Goal: Task Accomplishment & Management: Manage account settings

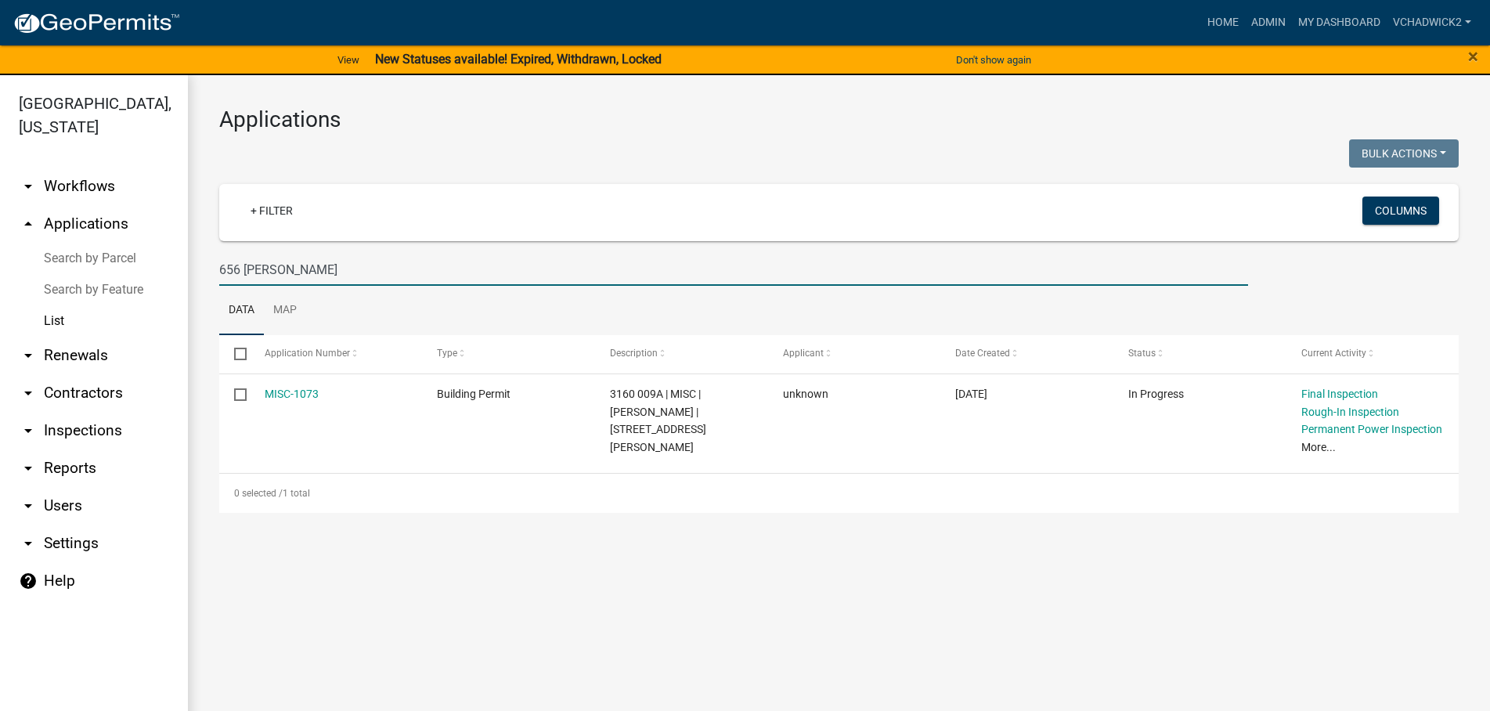
drag, startPoint x: 337, startPoint y: 272, endPoint x: 110, endPoint y: 263, distance: 228.0
click at [219, 263] on input "656 [PERSON_NAME]" at bounding box center [733, 270] width 1029 height 32
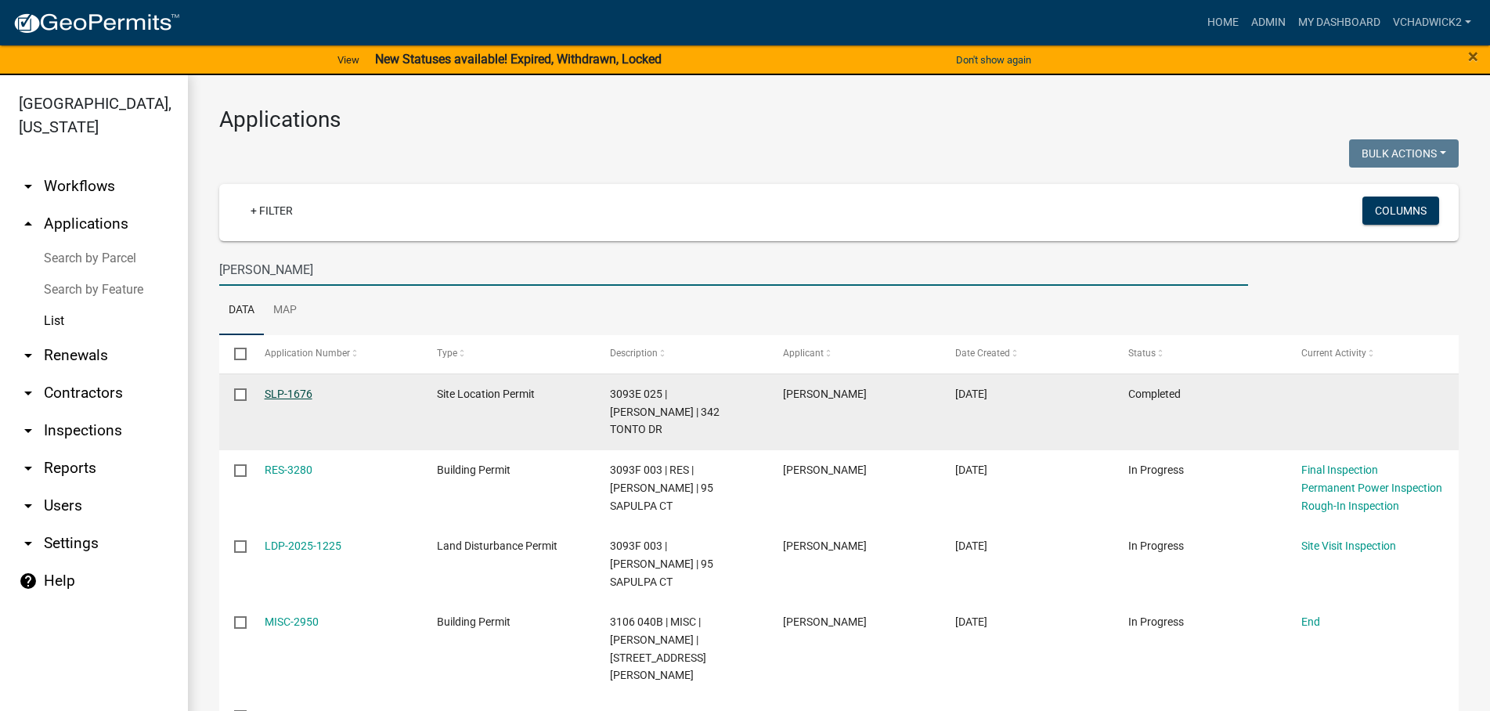
type input "[PERSON_NAME]"
click at [291, 392] on link "SLP-1676" at bounding box center [289, 394] width 48 height 13
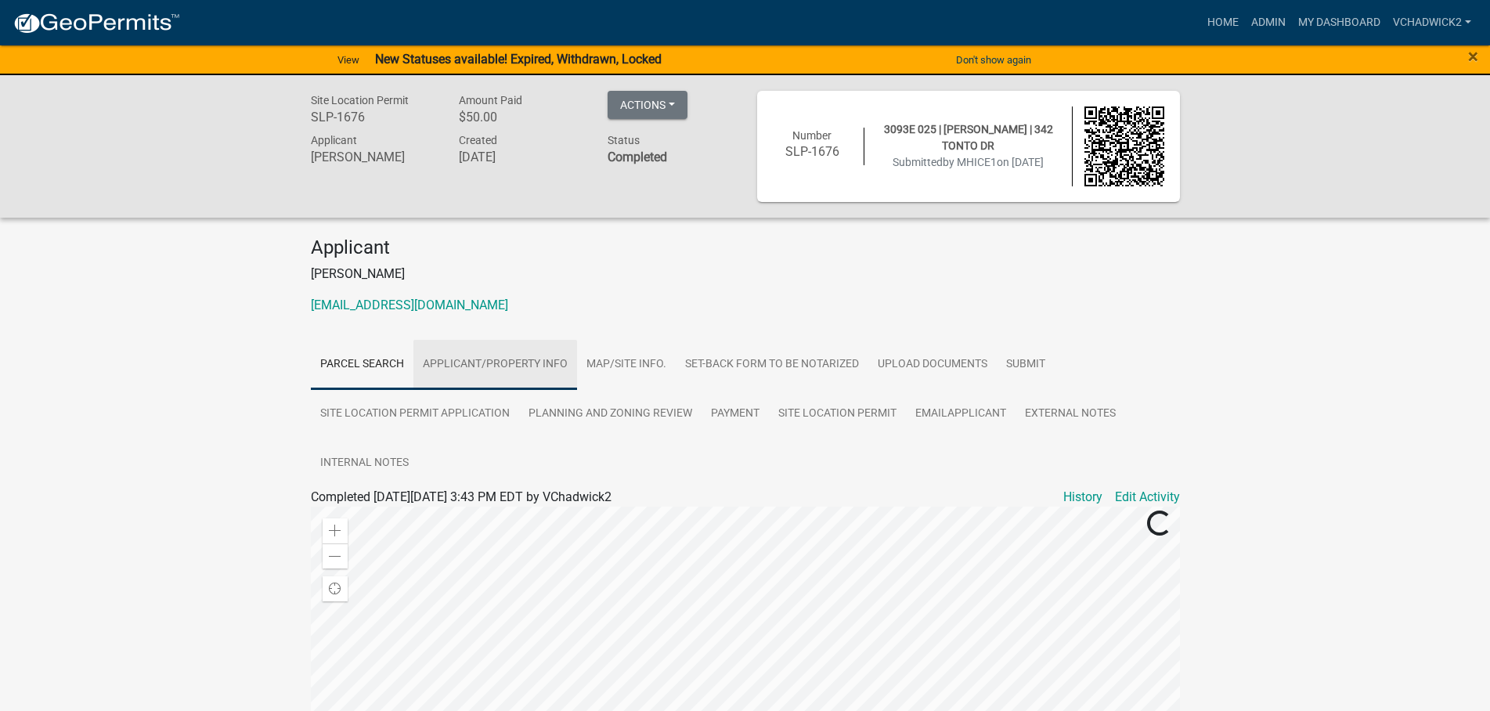
click at [496, 359] on link "Applicant/Property Info" at bounding box center [495, 365] width 164 height 50
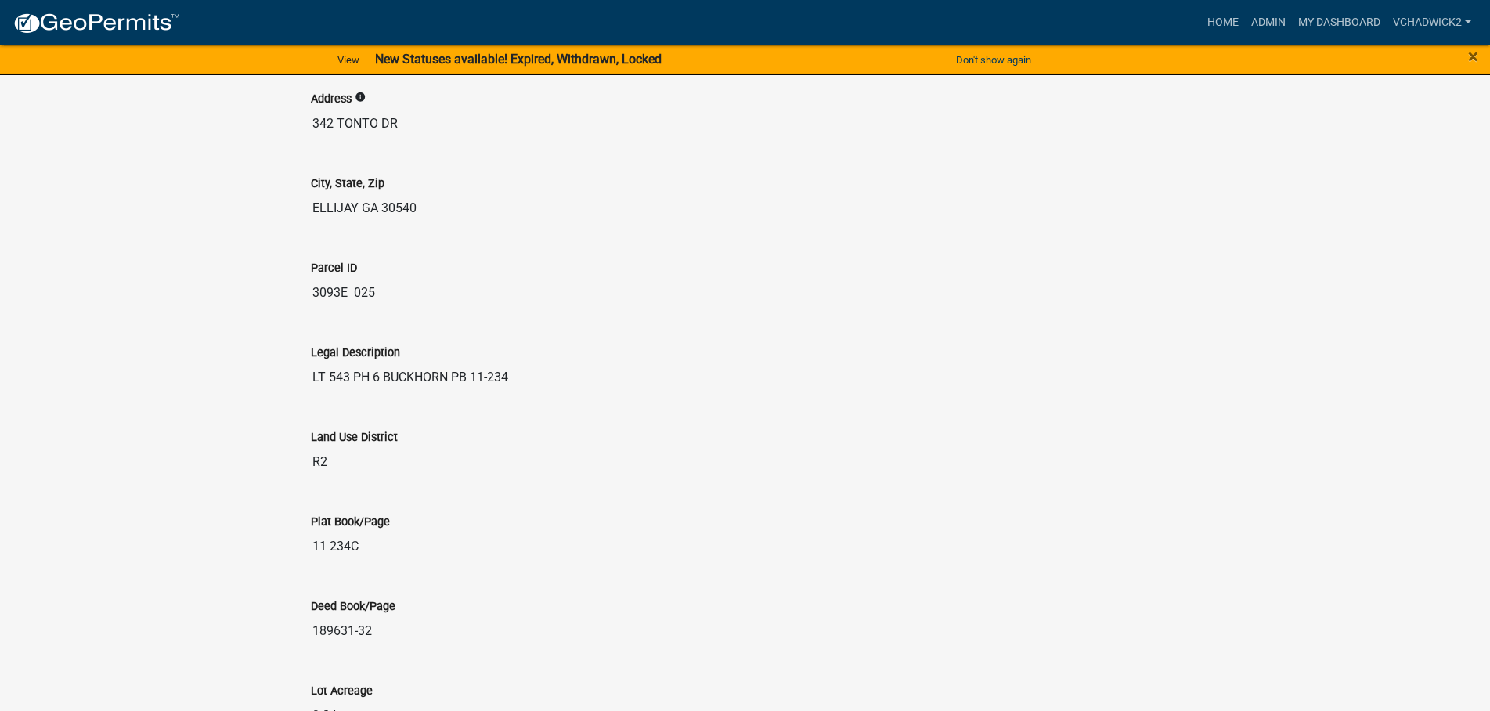
scroll to position [1597, 0]
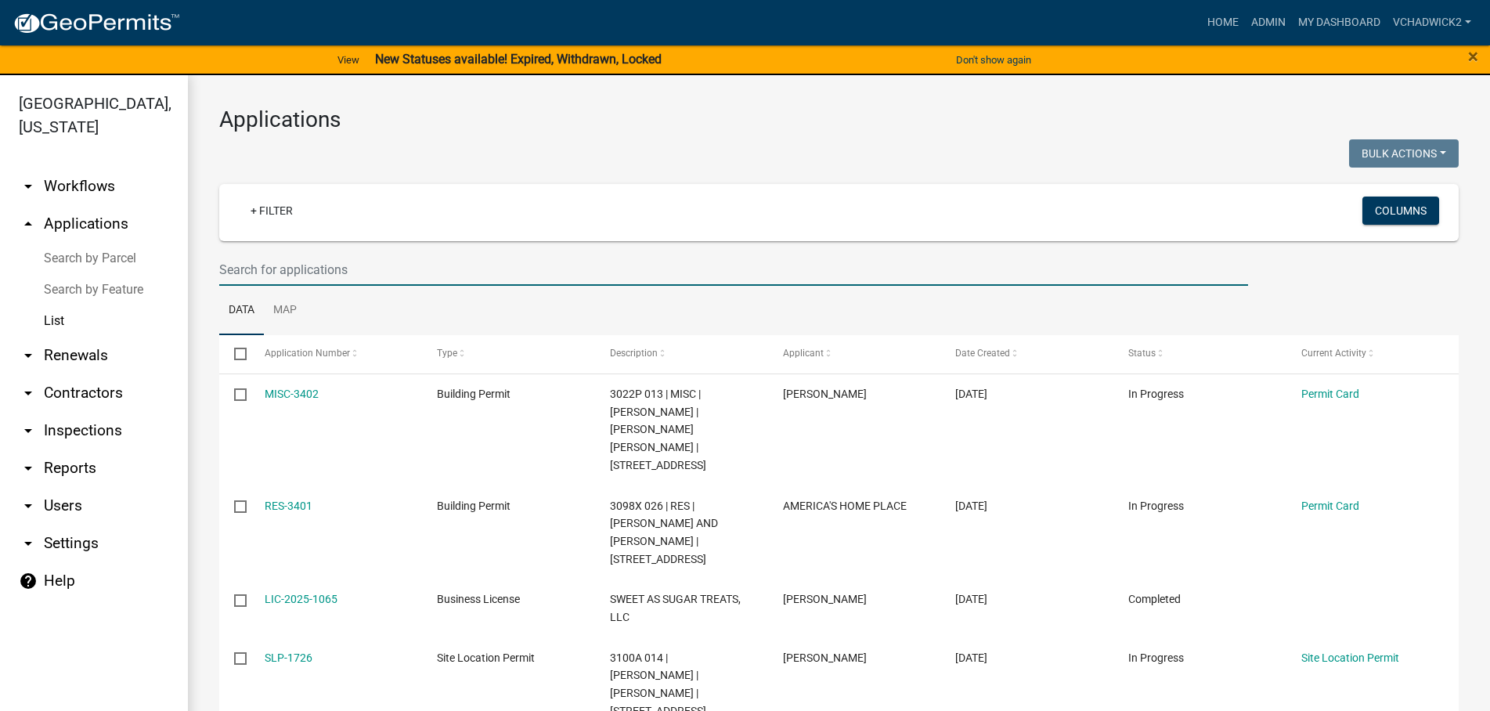
click at [381, 272] on input "text" at bounding box center [733, 270] width 1029 height 32
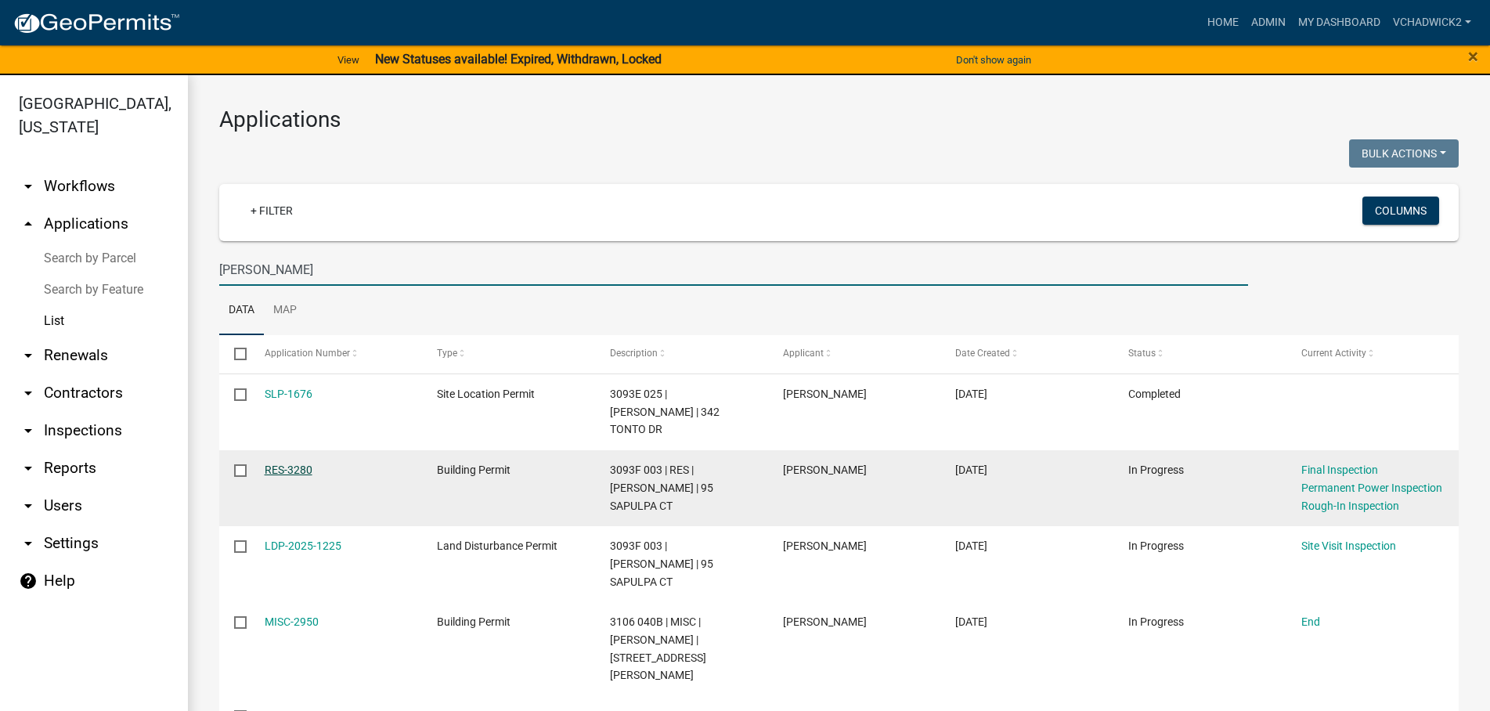
type input "[PERSON_NAME]"
click at [293, 464] on link "RES-3280" at bounding box center [289, 470] width 48 height 13
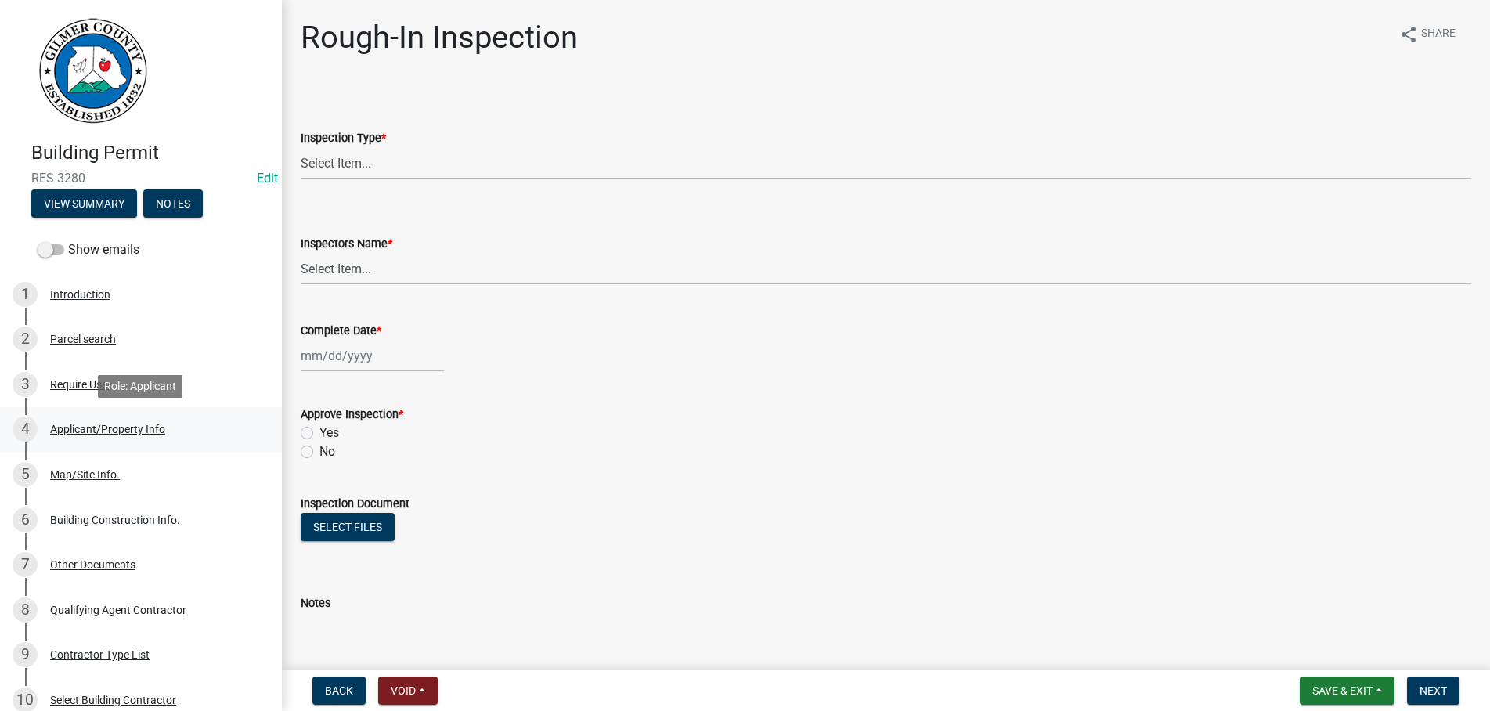
click at [85, 428] on div "Applicant/Property Info" at bounding box center [107, 429] width 115 height 11
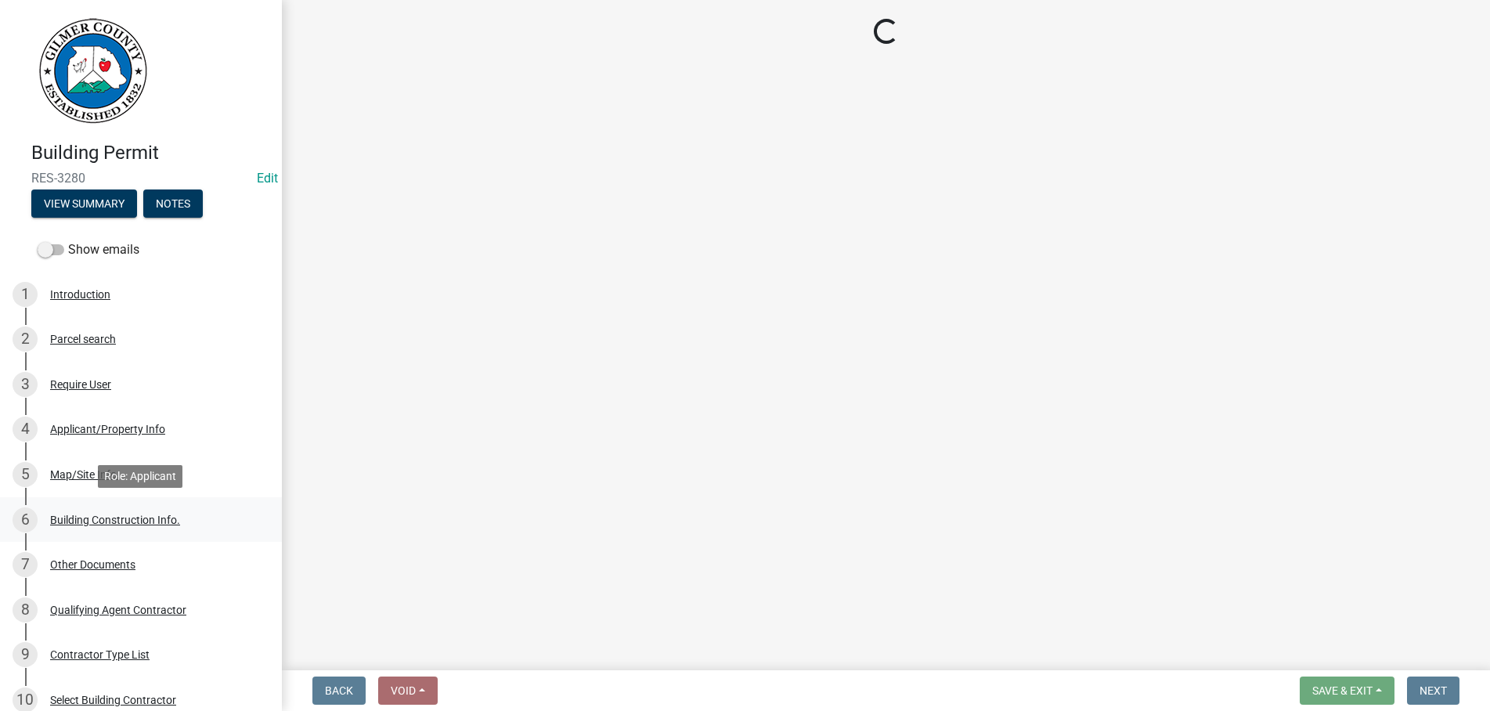
click at [93, 516] on div "Building Construction Info." at bounding box center [115, 519] width 130 height 11
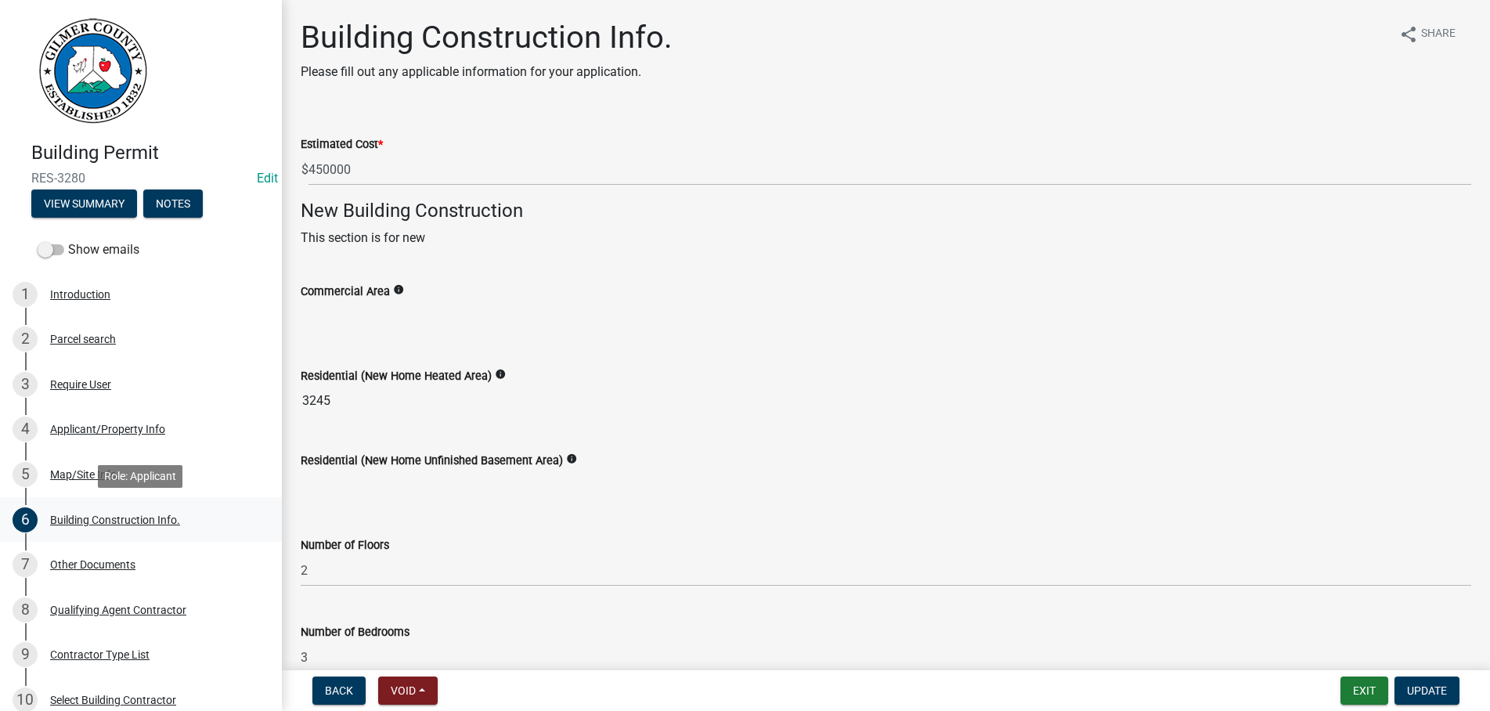
click at [95, 514] on div "Building Construction Info." at bounding box center [115, 519] width 130 height 11
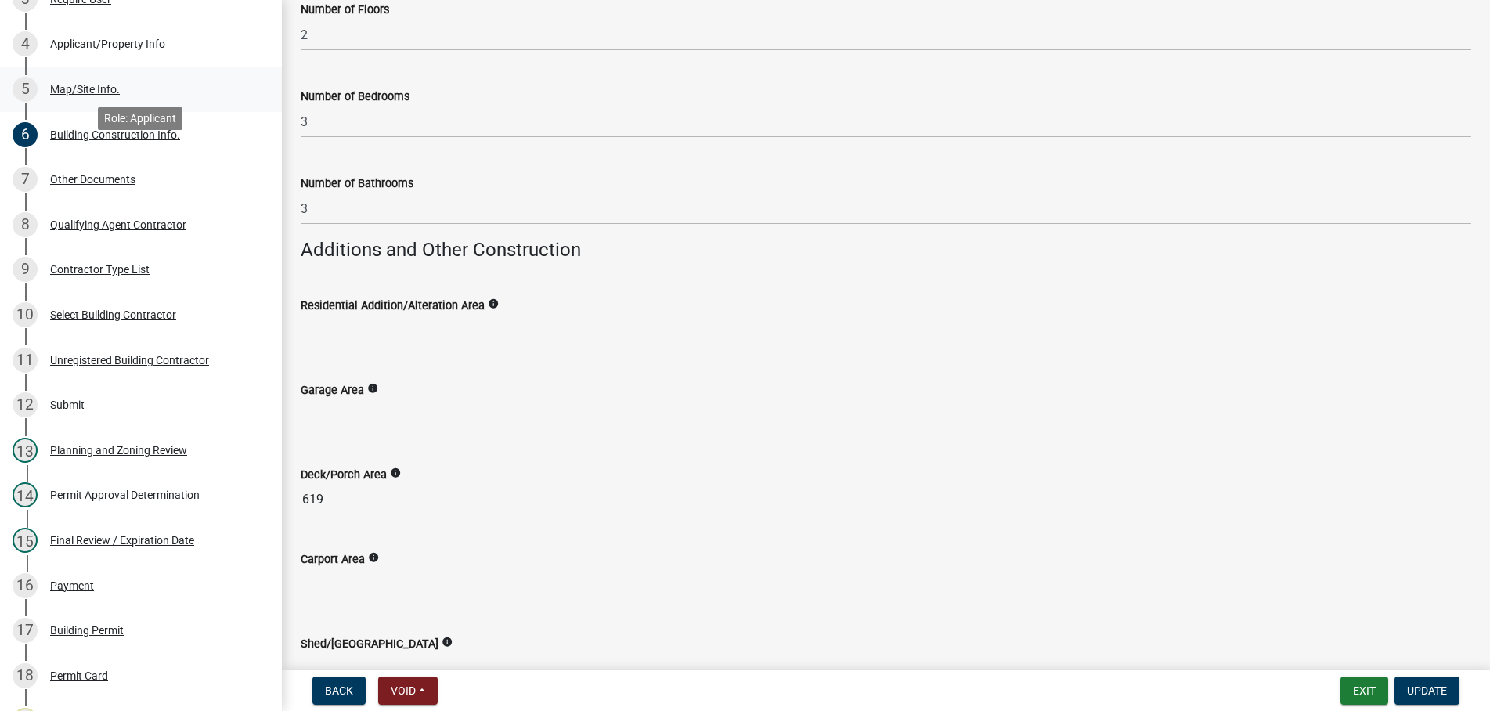
scroll to position [399, 0]
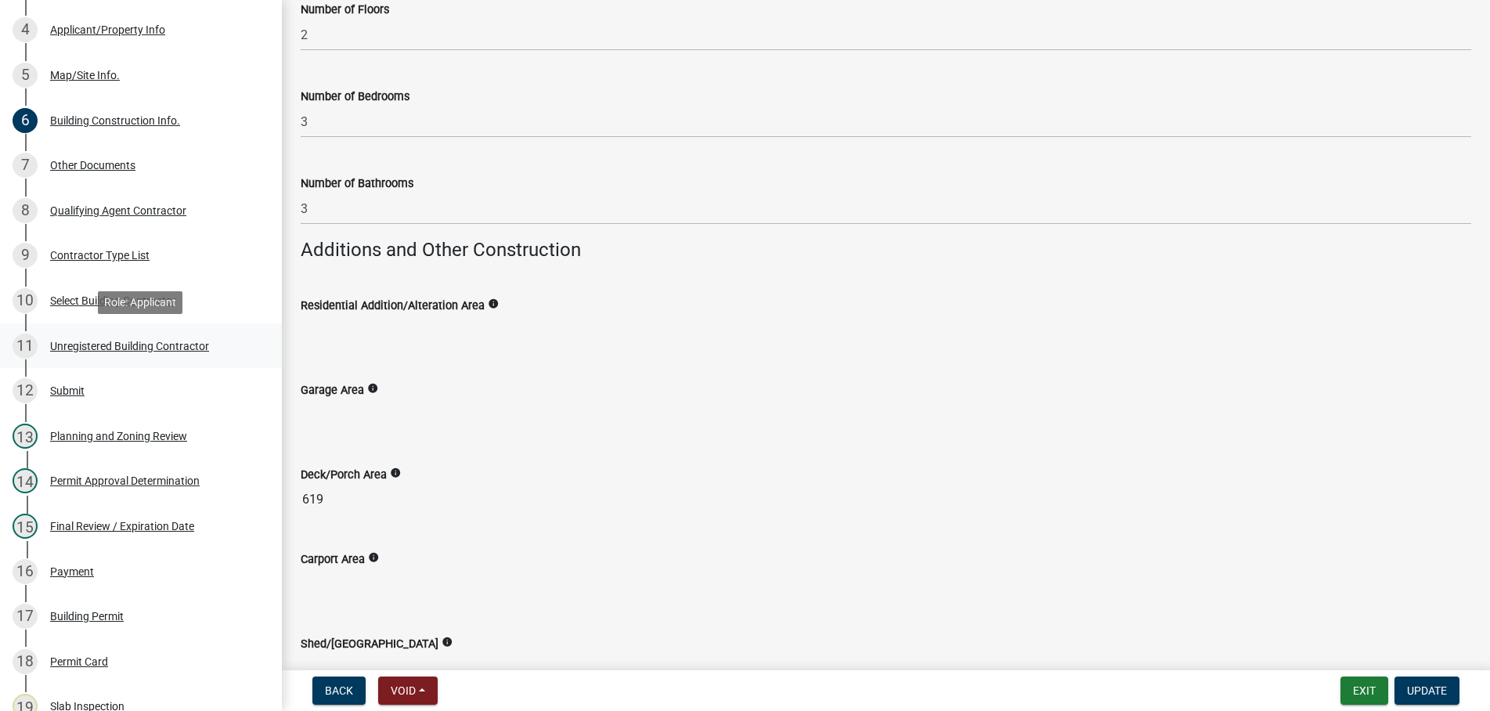
click at [92, 341] on div "Unregistered Building Contractor" at bounding box center [129, 346] width 159 height 11
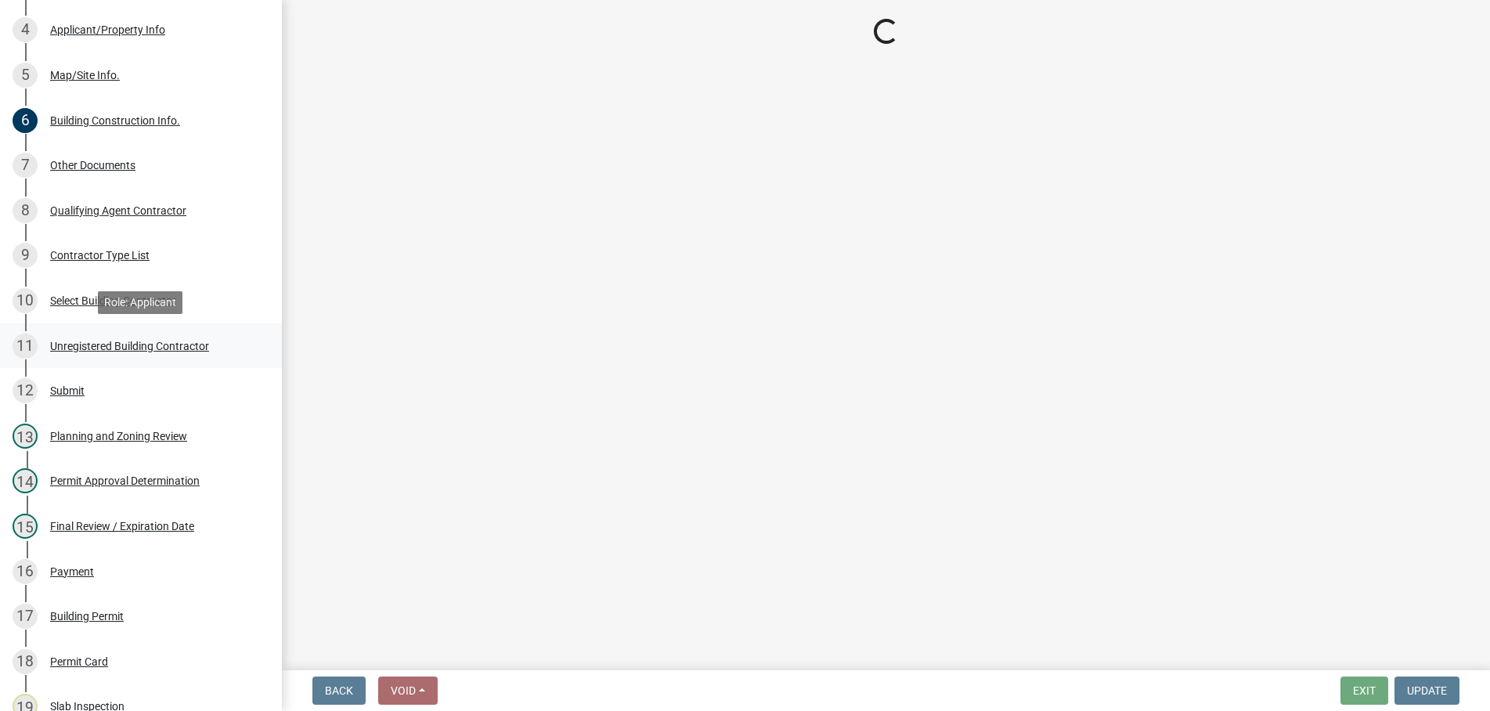
scroll to position [0, 0]
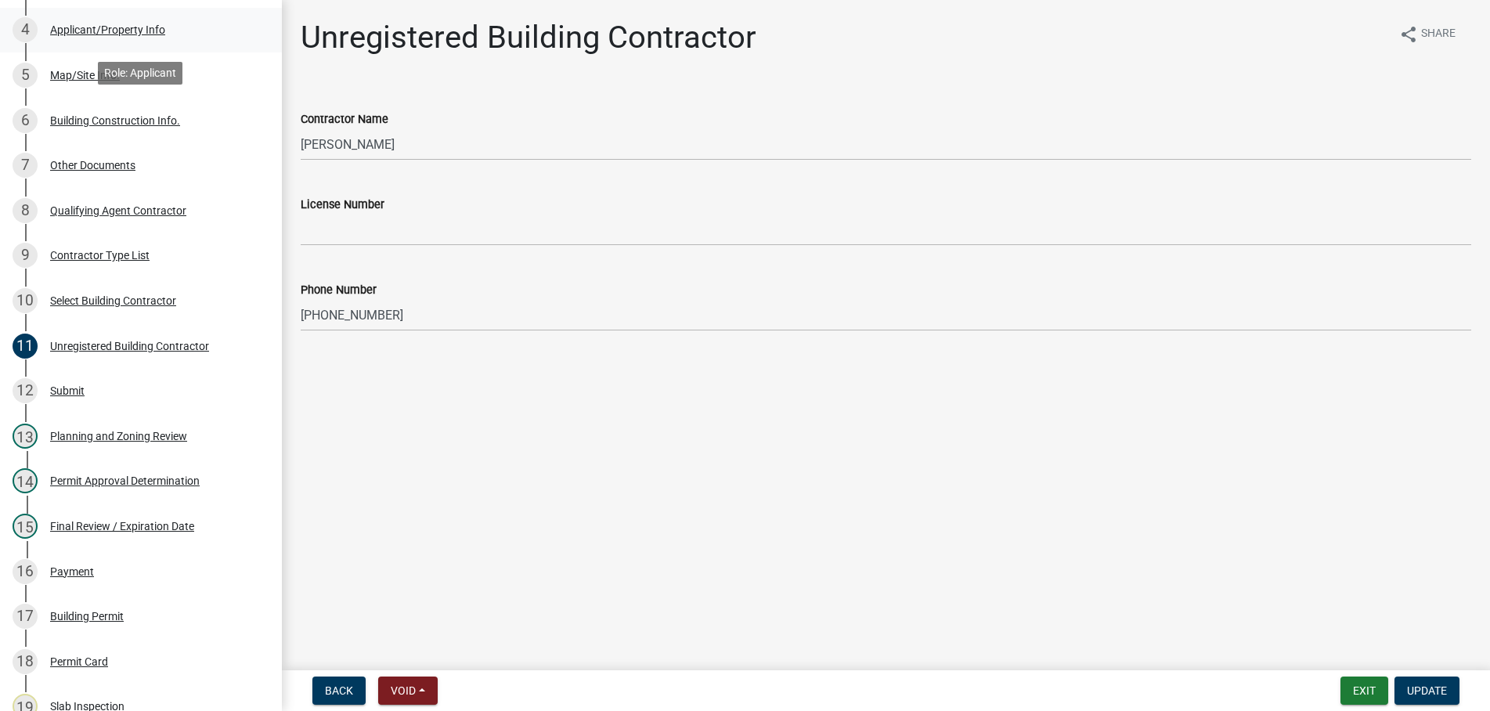
click at [90, 26] on div "Applicant/Property Info" at bounding box center [107, 29] width 115 height 11
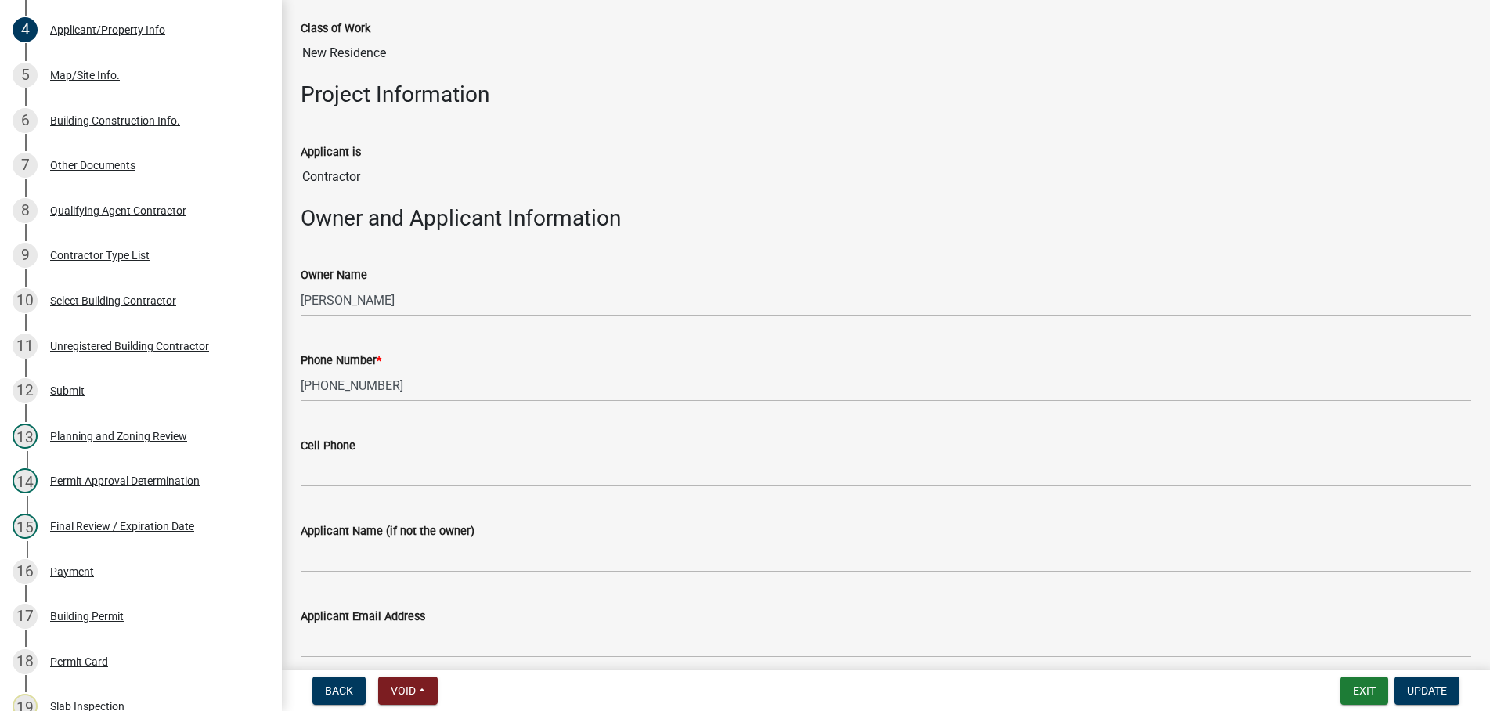
scroll to position [179, 0]
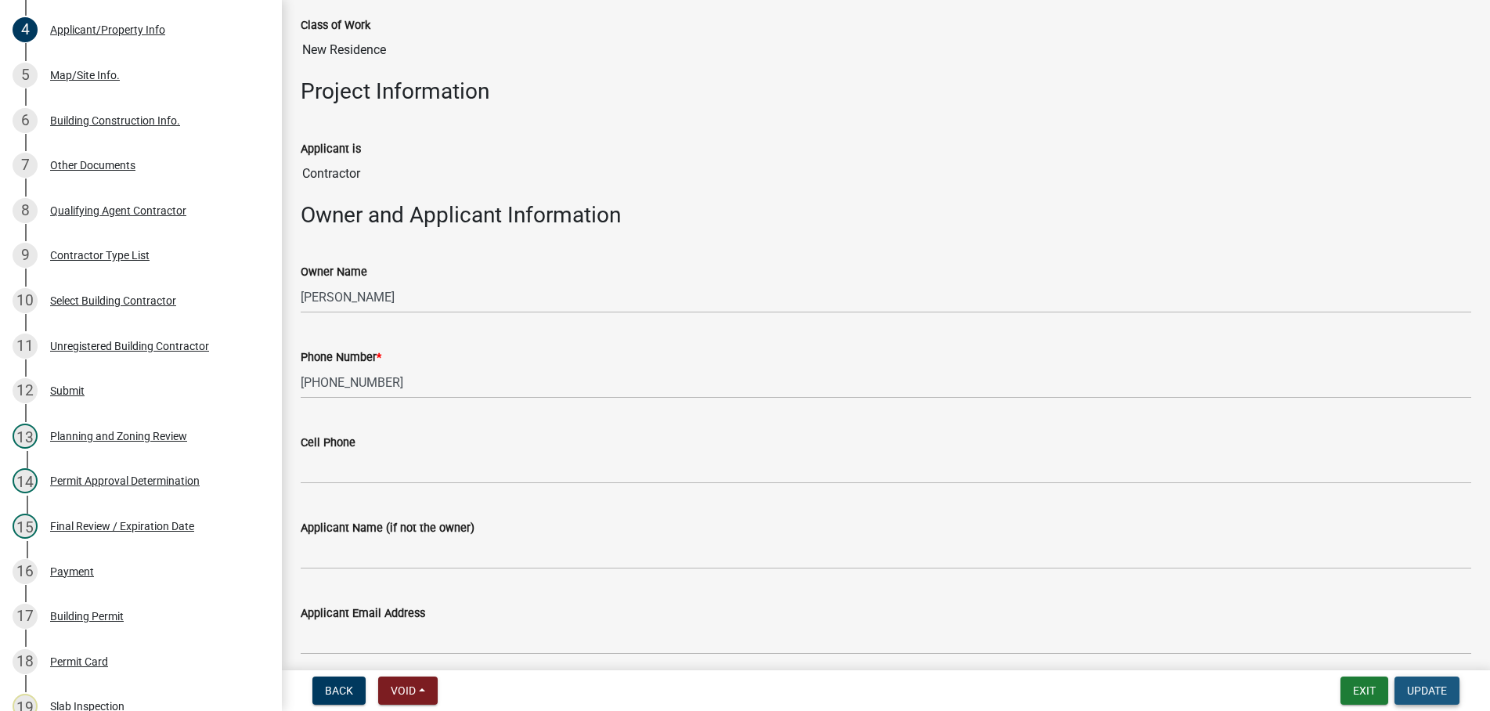
click at [1425, 683] on button "Update" at bounding box center [1426, 690] width 65 height 28
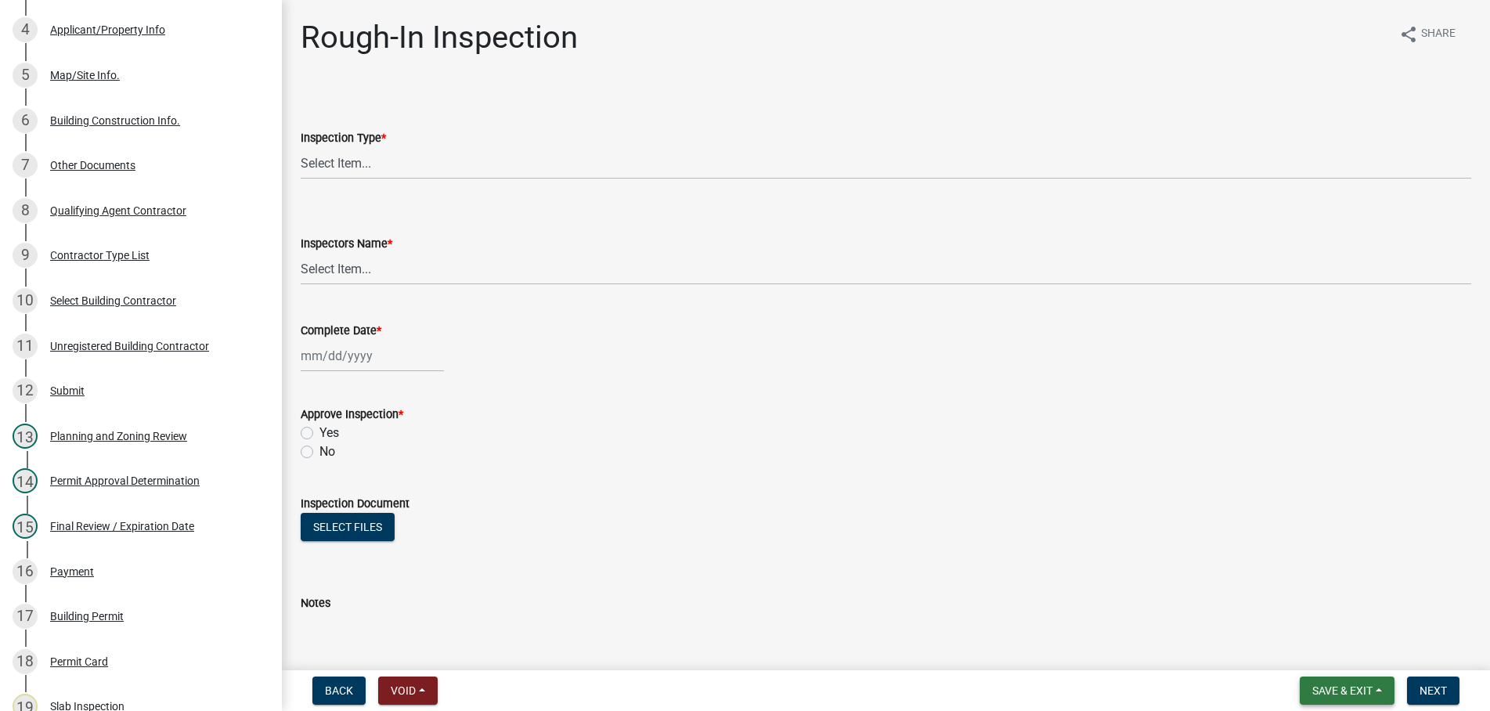
click at [1335, 693] on span "Save & Exit" at bounding box center [1342, 690] width 60 height 13
click at [1297, 646] on button "Save & Exit" at bounding box center [1331, 650] width 125 height 38
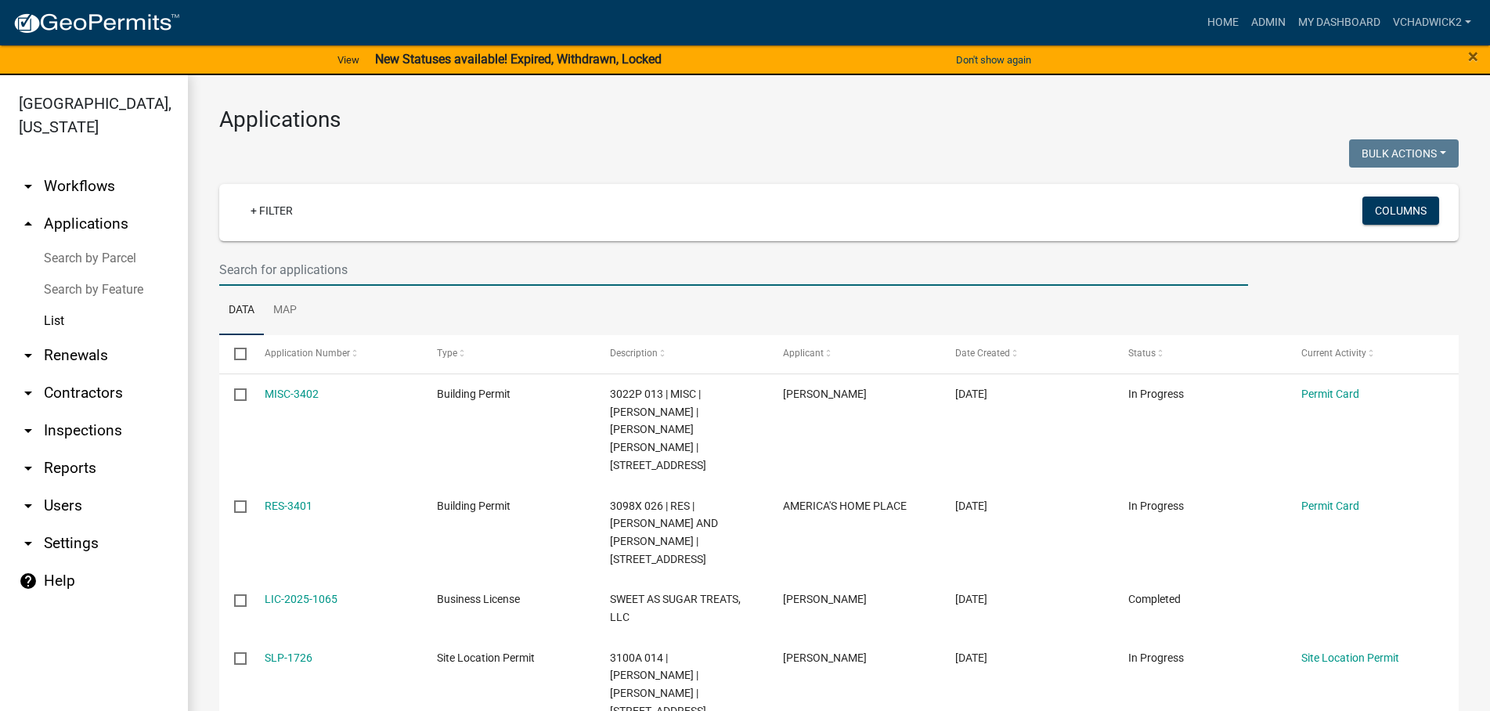
click at [348, 276] on input "text" at bounding box center [733, 270] width 1029 height 32
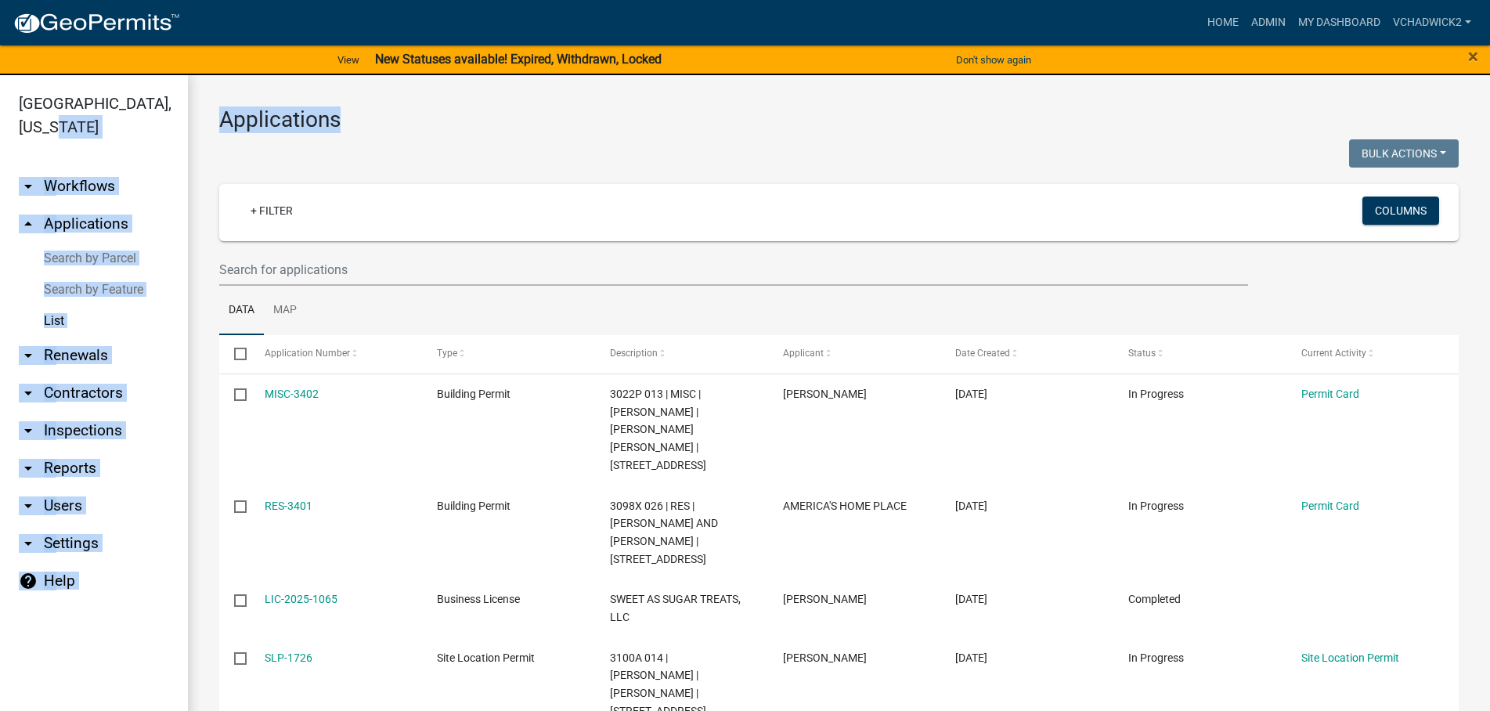
drag, startPoint x: 342, startPoint y: 120, endPoint x: 171, endPoint y: 119, distance: 171.5
click at [188, 119] on main "Applications Bulk Actions Void Expire Lock Withdraw + Filter Columns Data Map S…" at bounding box center [839, 402] width 1302 height 655
click at [353, 118] on h3 "Applications" at bounding box center [838, 119] width 1239 height 27
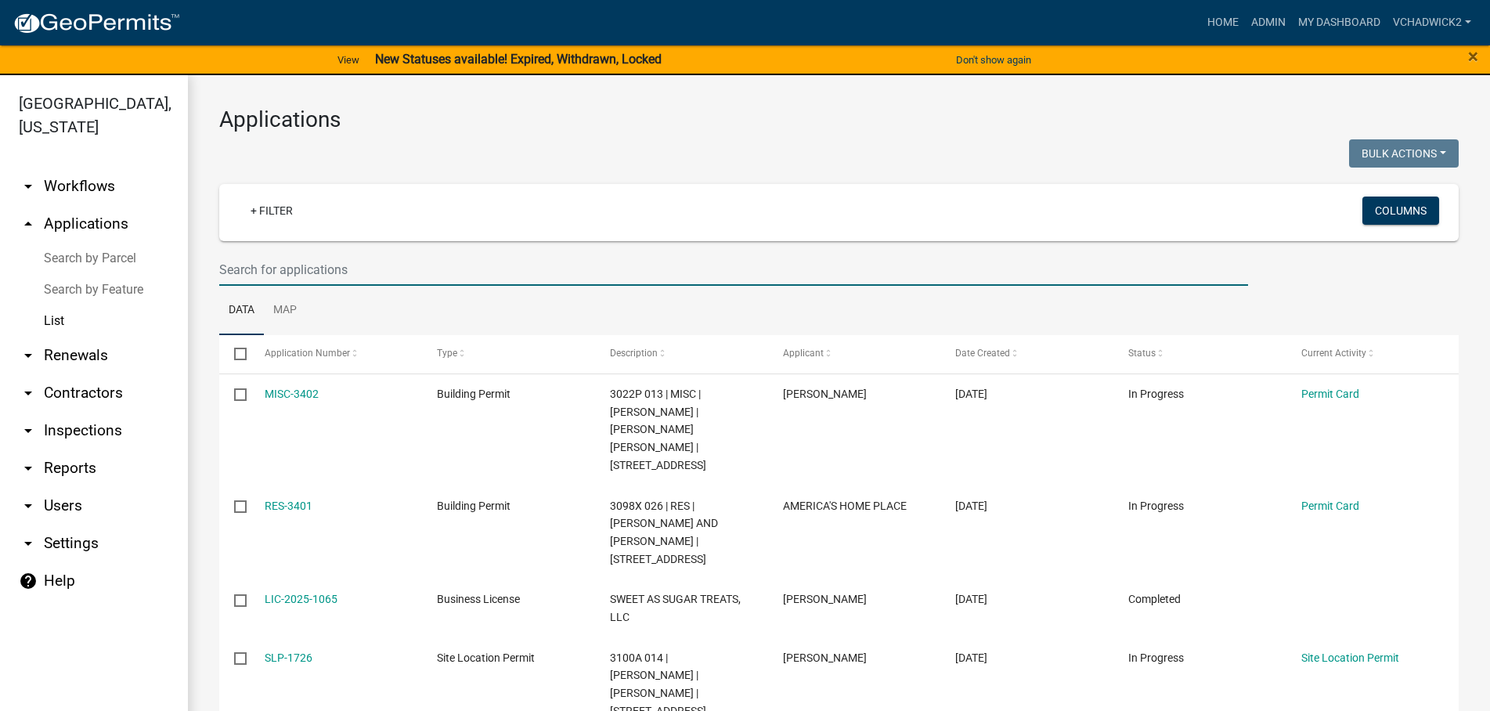
click at [284, 262] on input "text" at bounding box center [733, 270] width 1029 height 32
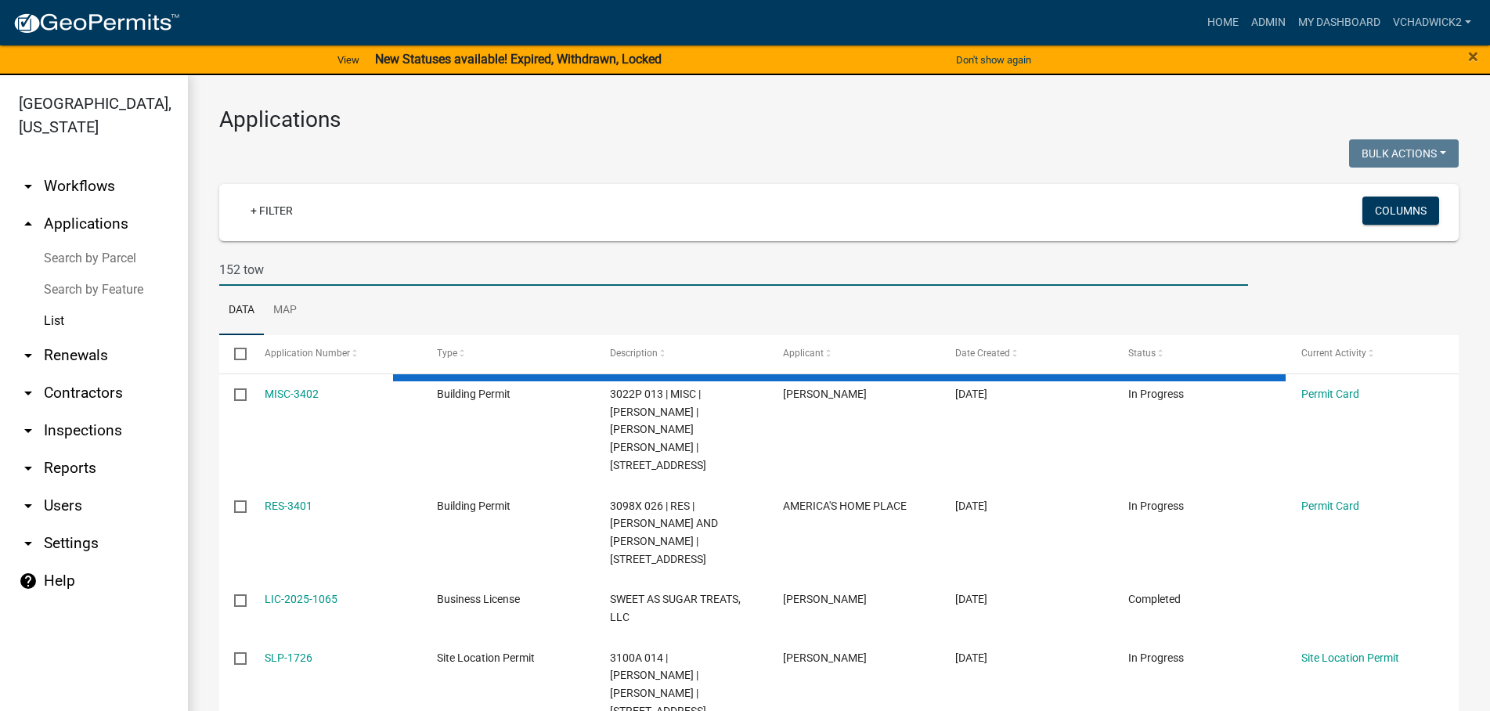
type input "152 town"
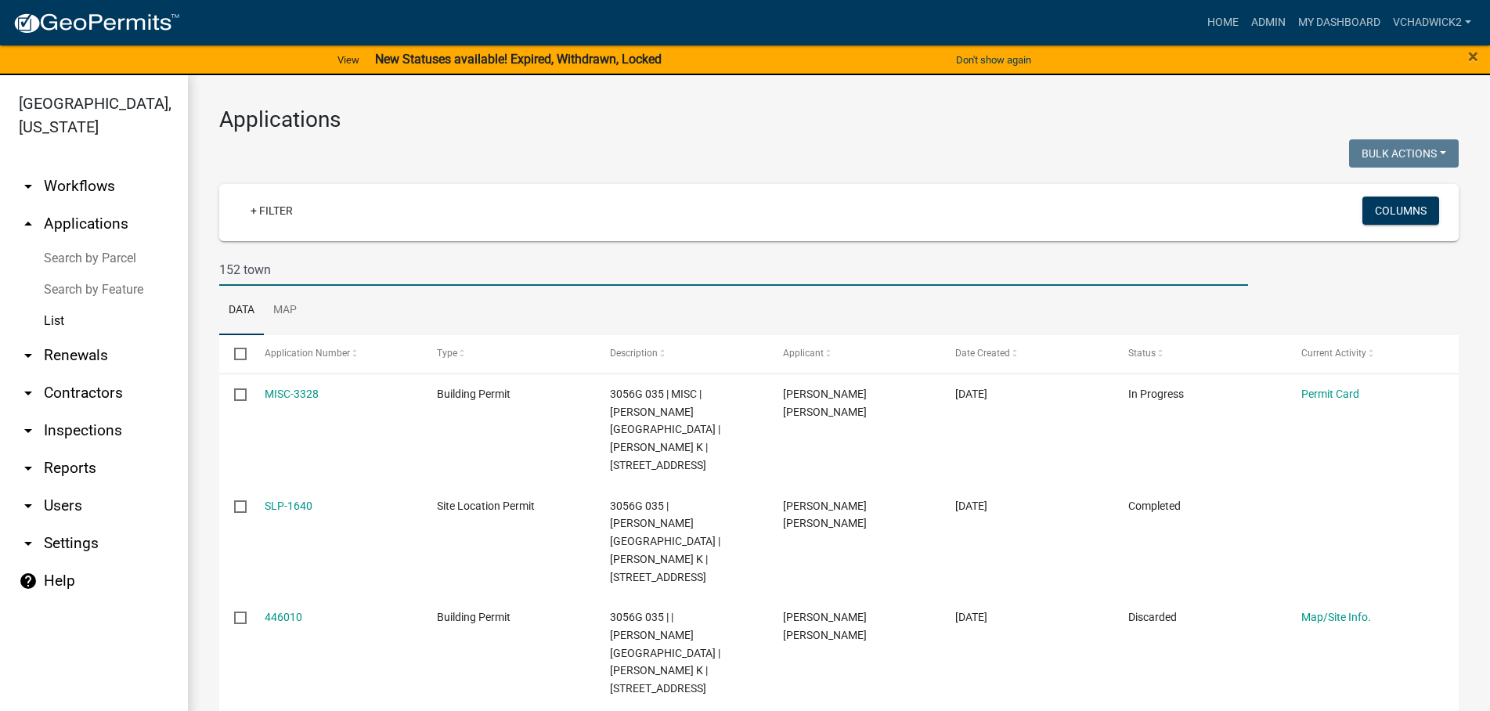
drag, startPoint x: 298, startPoint y: 274, endPoint x: 15, endPoint y: 263, distance: 282.9
click at [219, 263] on input "152 town" at bounding box center [733, 270] width 1029 height 32
